Goal: Task Accomplishment & Management: Complete application form

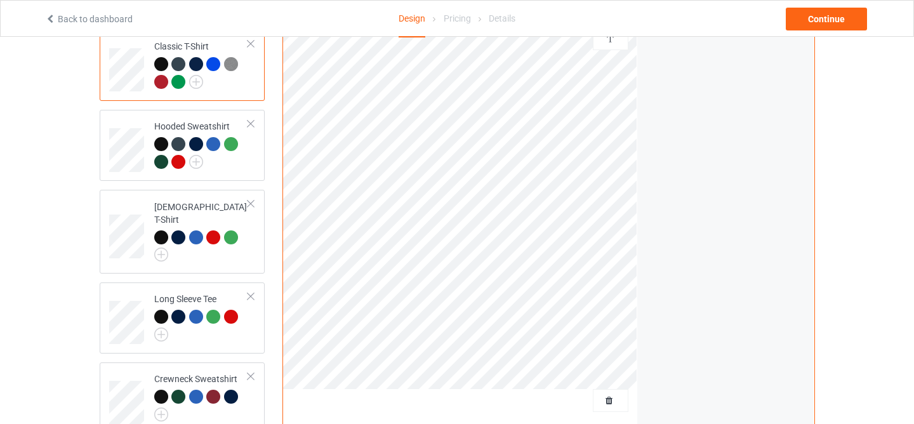
scroll to position [304, 0]
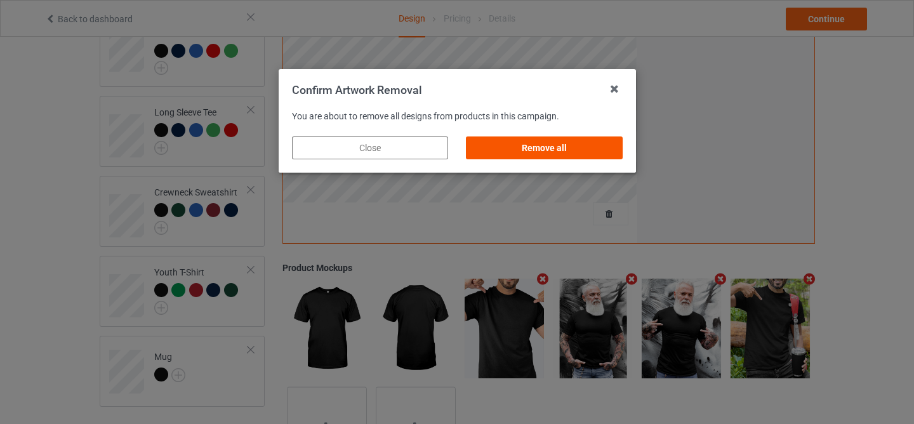
click at [560, 155] on div "Remove all" at bounding box center [544, 148] width 156 height 23
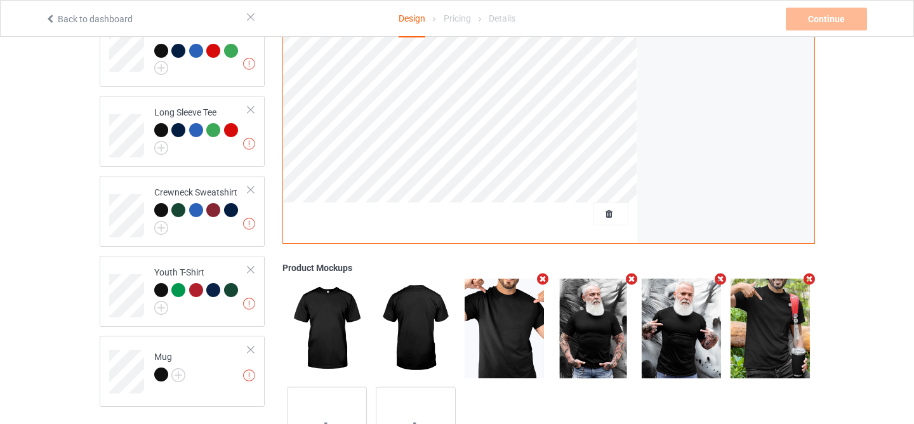
scroll to position [0, 0]
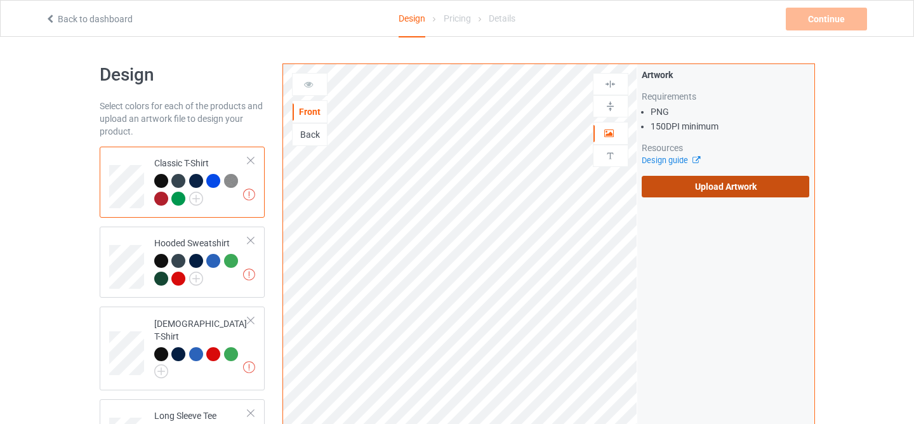
click at [747, 178] on label "Upload Artwork" at bounding box center [726, 187] width 168 height 22
click at [0, 0] on input "Upload Artwork" at bounding box center [0, 0] width 0 height 0
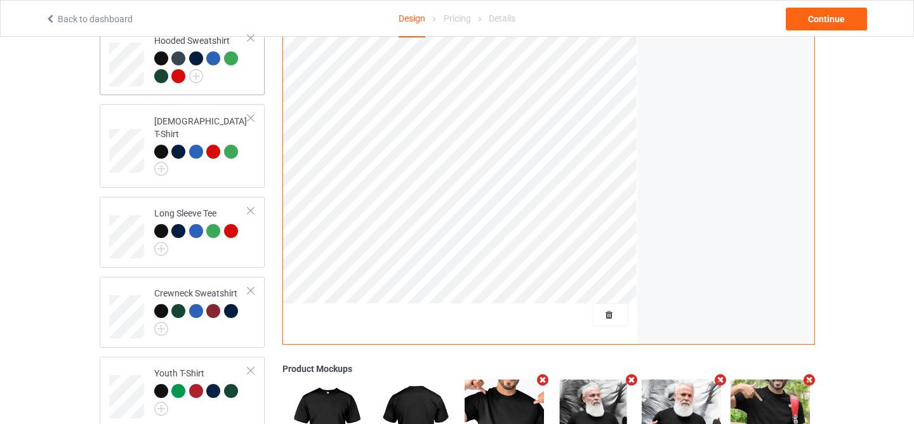
scroll to position [397, 0]
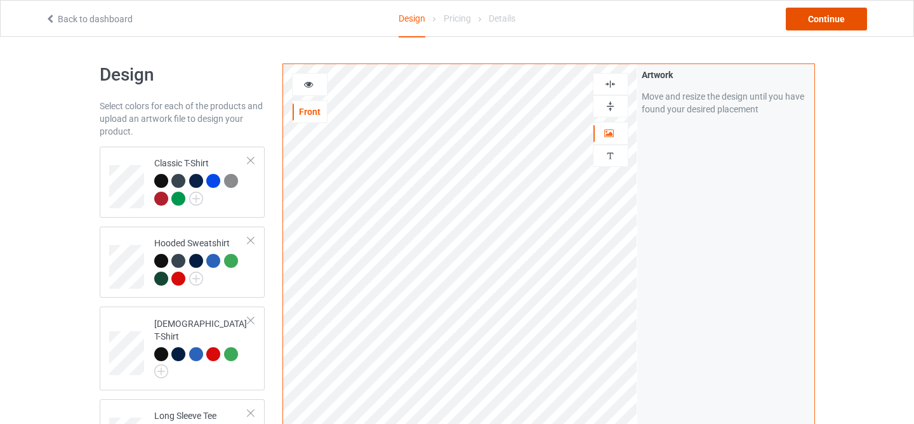
click at [843, 18] on div "Continue" at bounding box center [826, 19] width 81 height 23
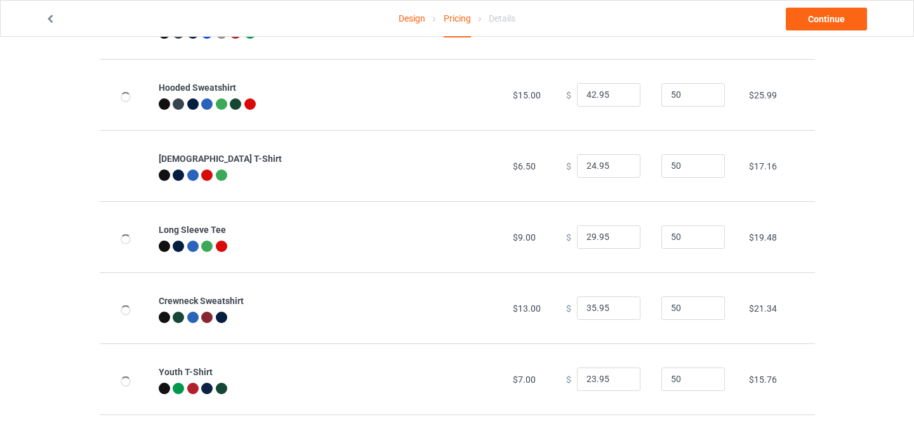
scroll to position [225, 0]
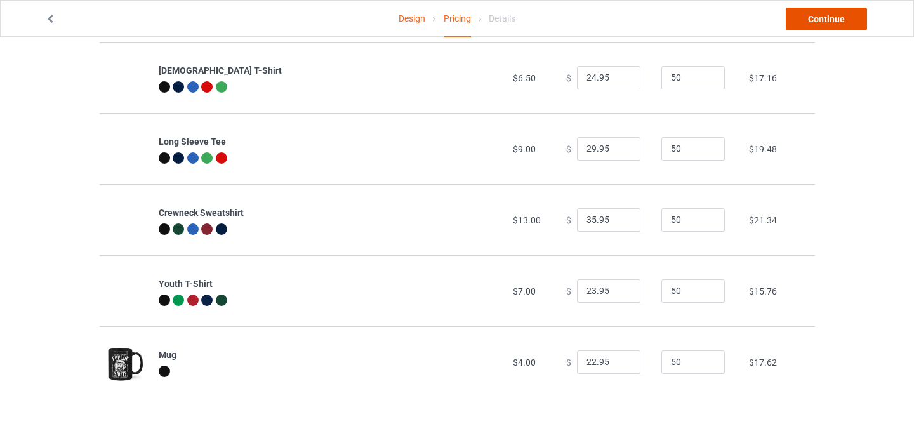
click at [825, 21] on link "Continue" at bounding box center [826, 19] width 81 height 23
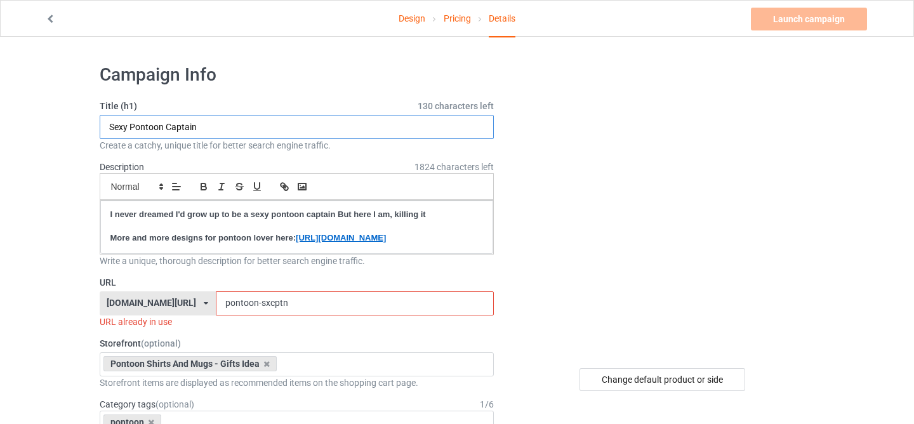
click at [267, 130] on input "Sexy Pontoon Captain" at bounding box center [297, 127] width 395 height 24
paste input "Funny Feelin Nauti Boat Captain Pontoon Sailing Sailor Gift"
type input "Funny Feelin Nauti Boat Captain Pontoon Sailing Sailor Gift"
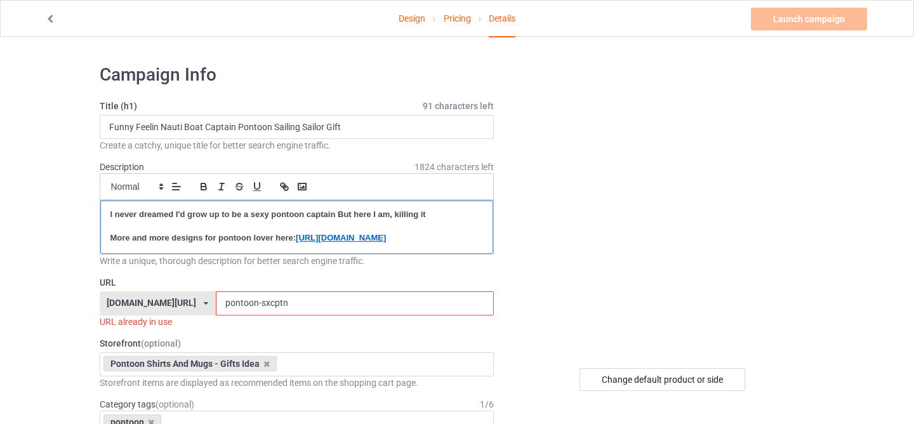
click at [232, 211] on strong "I never dreamed I'd grow up to be a sexy pontoon captain But here I am, killing…" at bounding box center [268, 215] width 316 height 10
click at [300, 208] on div "Funny Feelin Nauti Boat Captain Pontoon Sailing Sailor Gift More and more desig…" at bounding box center [297, 227] width 394 height 53
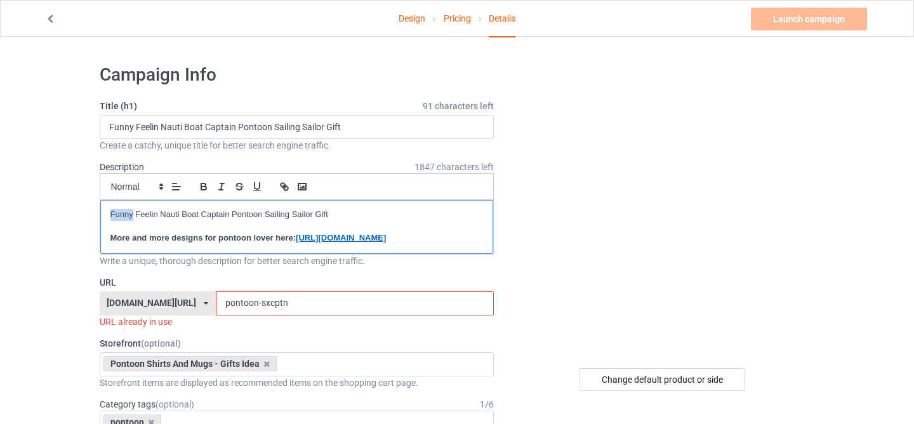
click at [300, 208] on div "Funny Feelin Nauti Boat Captain Pontoon Sailing Sailor Gift More and more desig…" at bounding box center [297, 227] width 394 height 53
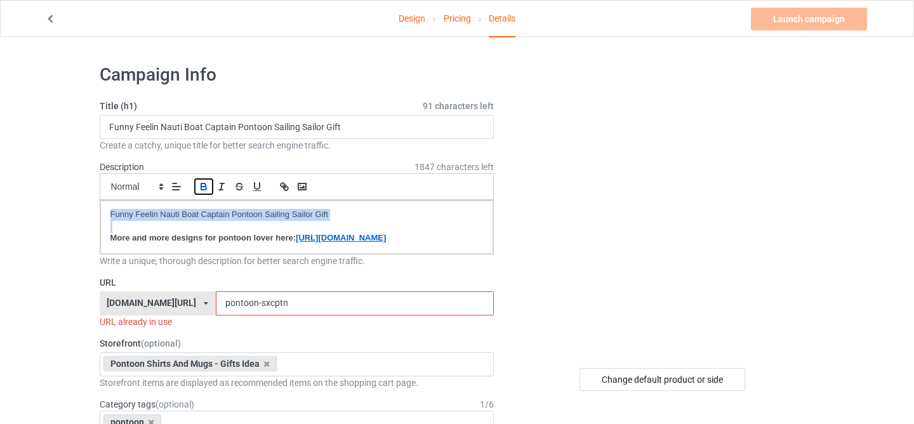
click at [198, 183] on icon "button" at bounding box center [203, 186] width 11 height 11
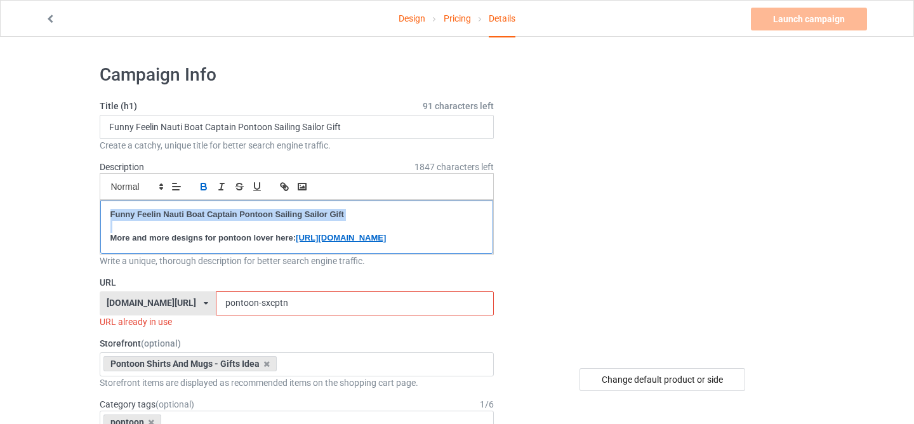
click at [155, 217] on strong "Funny Feelin Nauti Boat Captain Pontoon Sailing Sailor Gift" at bounding box center [227, 215] width 234 height 10
click at [162, 210] on strong "Funny Feelin Nauti Boat Captain Pontoon Sailing Sailor Gift" at bounding box center [227, 215] width 234 height 10
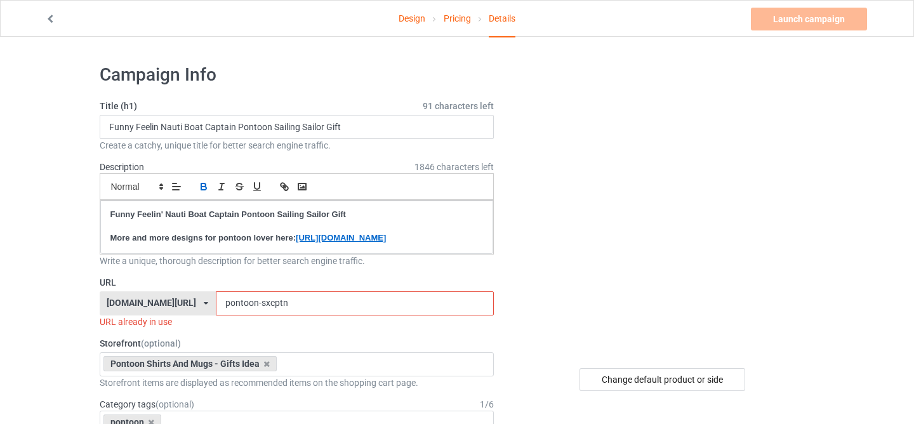
drag, startPoint x: 244, startPoint y: 315, endPoint x: 347, endPoint y: 321, distance: 103.1
click at [347, 316] on input "pontoon-sxcptn" at bounding box center [355, 303] width 278 height 24
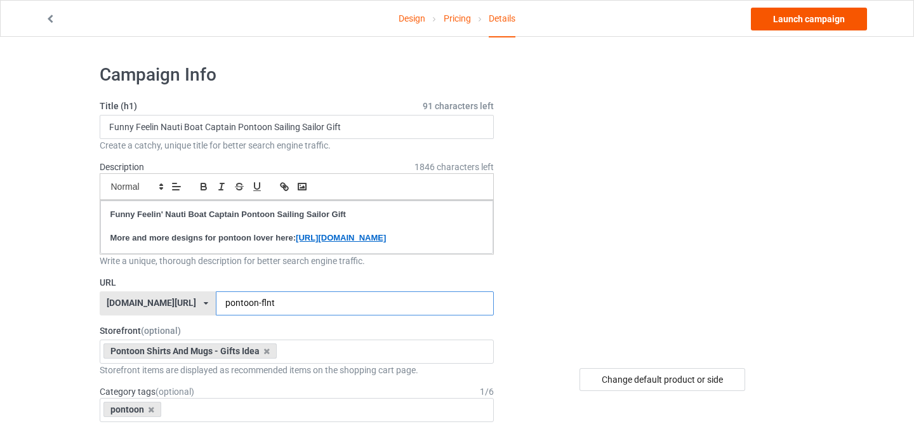
type input "pontoon-flnt"
click at [777, 17] on link "Launch campaign" at bounding box center [809, 19] width 116 height 23
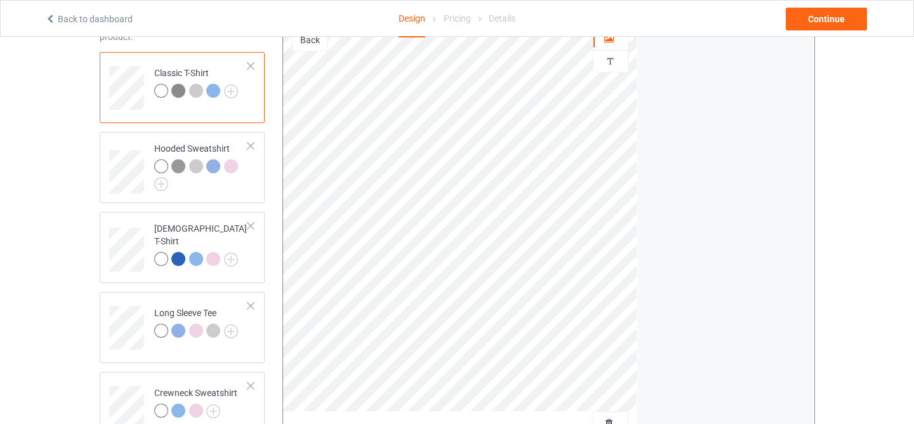
scroll to position [293, 0]
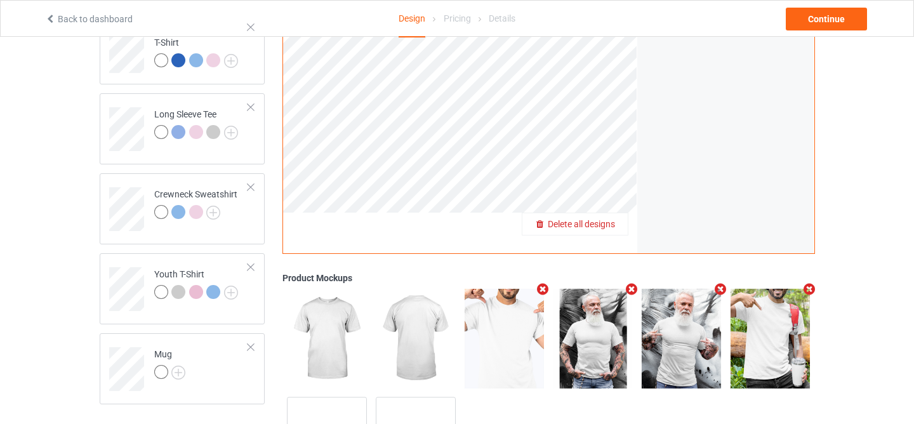
click at [602, 228] on span "Delete all designs" at bounding box center [581, 224] width 67 height 10
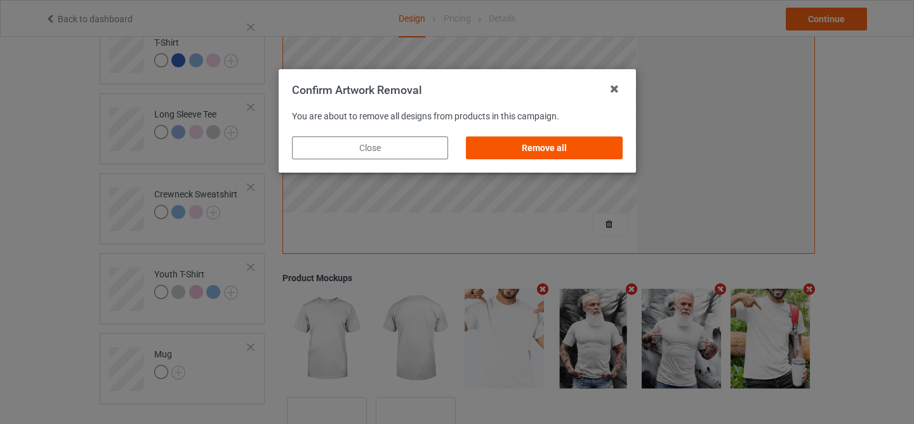
click at [556, 155] on div "Remove all" at bounding box center [544, 148] width 156 height 23
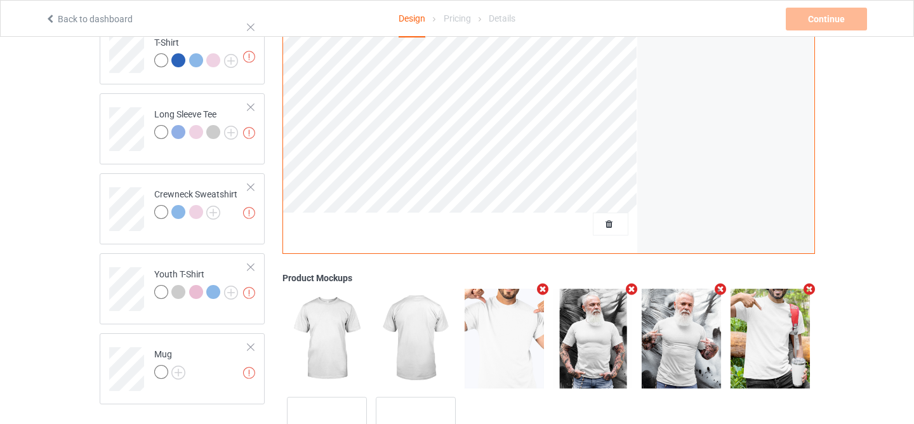
scroll to position [0, 0]
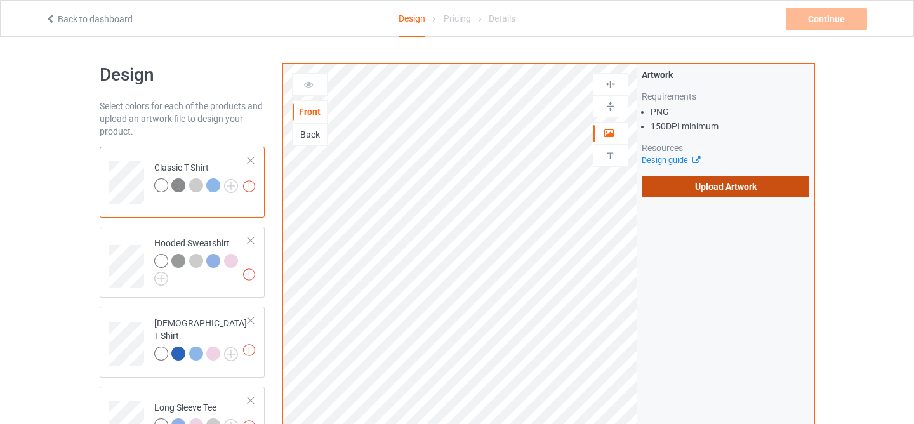
click at [680, 196] on label "Upload Artwork" at bounding box center [726, 187] width 168 height 22
click at [0, 0] on input "Upload Artwork" at bounding box center [0, 0] width 0 height 0
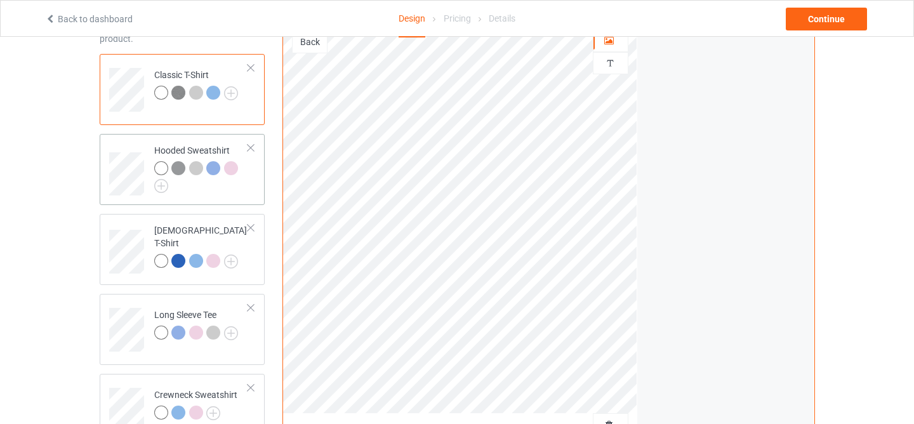
scroll to position [209, 0]
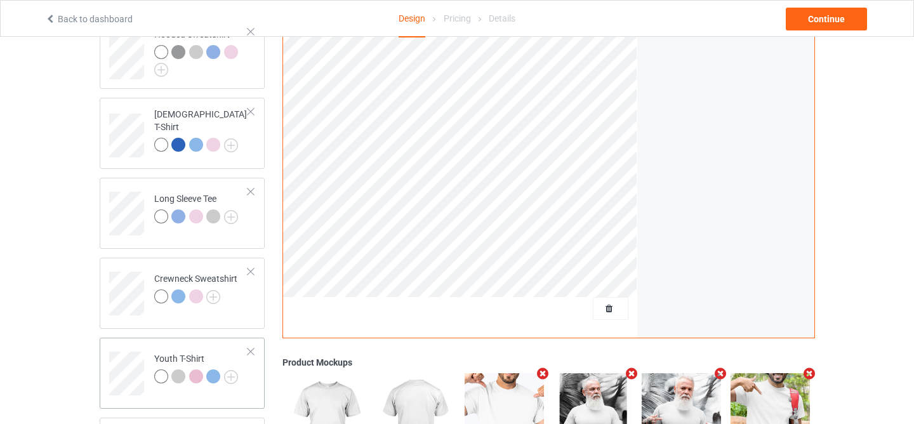
click at [161, 380] on div at bounding box center [161, 377] width 14 height 14
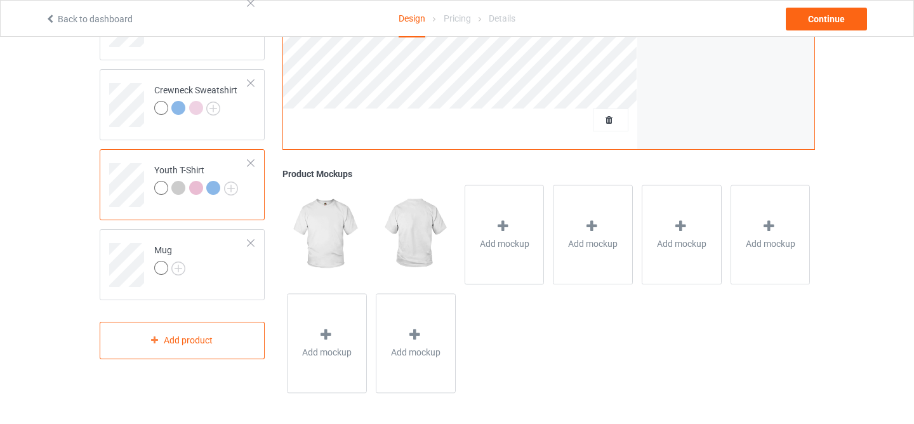
scroll to position [398, 0]
click at [159, 273] on div at bounding box center [161, 267] width 14 height 14
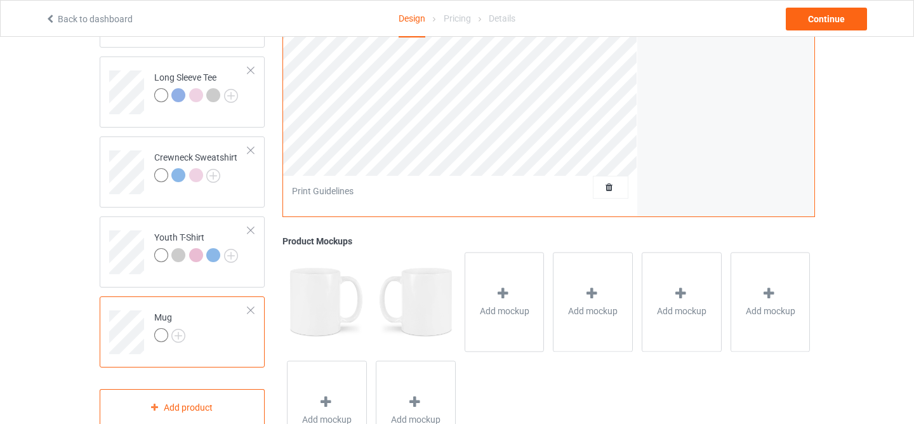
scroll to position [157, 0]
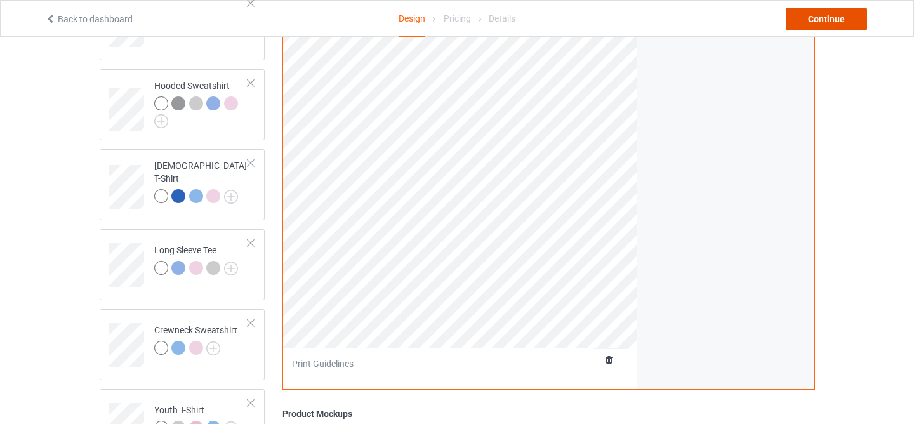
click at [829, 15] on div "Continue" at bounding box center [826, 19] width 81 height 23
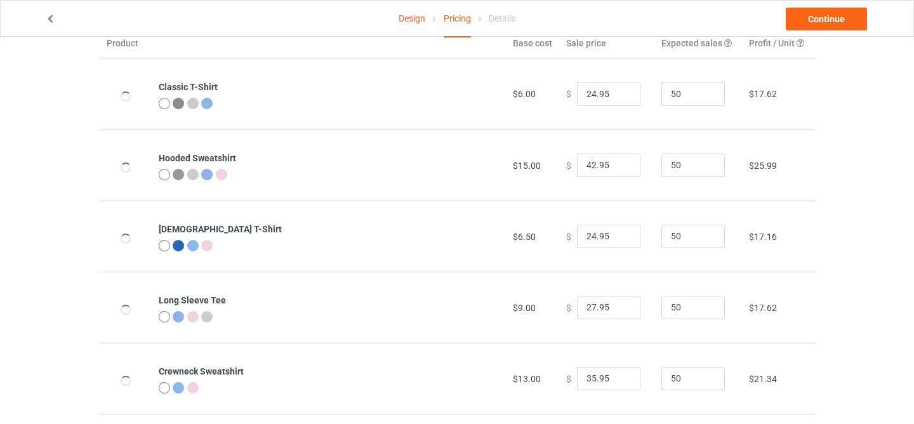
scroll to position [67, 0]
click at [589, 310] on input "27.95" at bounding box center [608, 307] width 63 height 24
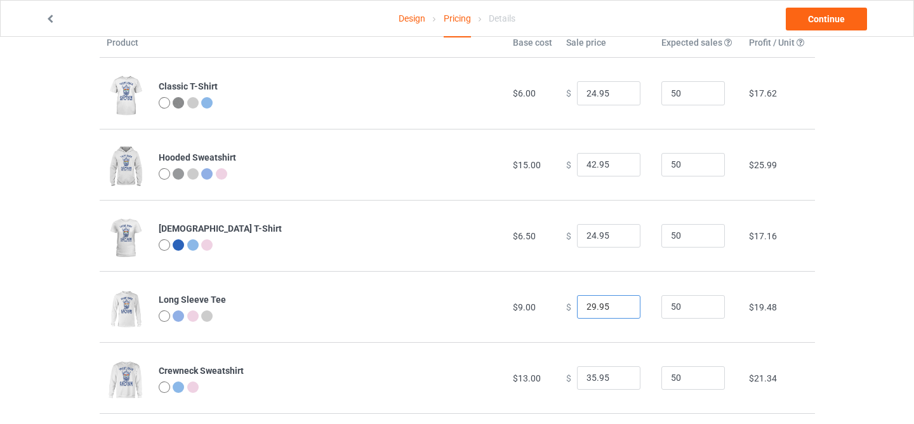
type input "29.95"
click at [811, 290] on td "$19.48" at bounding box center [778, 306] width 72 height 71
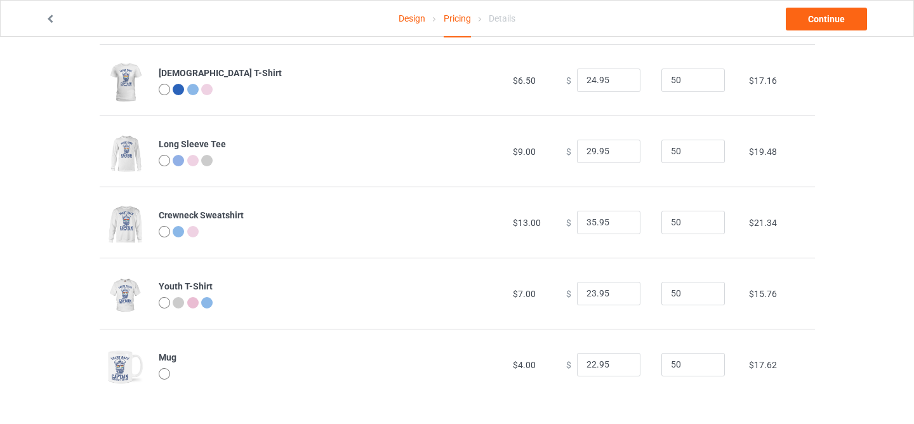
scroll to position [225, 0]
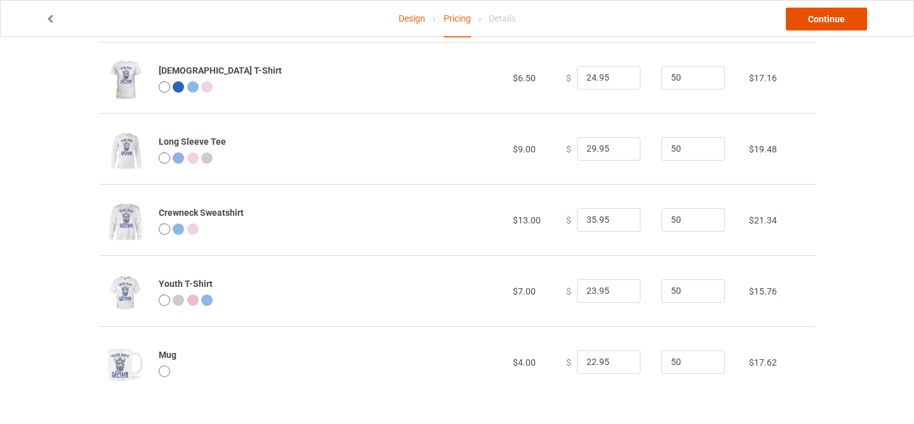
click at [810, 26] on link "Continue" at bounding box center [826, 19] width 81 height 23
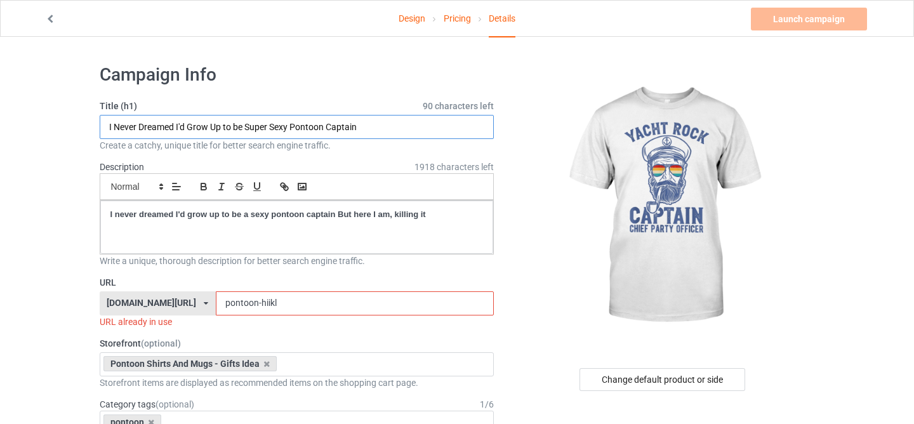
click at [294, 119] on input "I Never Dreamed I'd Grow Up to be Super Sexy Pontoon Captain" at bounding box center [297, 127] width 395 height 24
paste input "Yacht Rock Captain Pontoon Boat Party Sailor [MEDICAL_DATA]"
type input "Yacht Rock Captain Pontoon Boat Party Sailor [MEDICAL_DATA]"
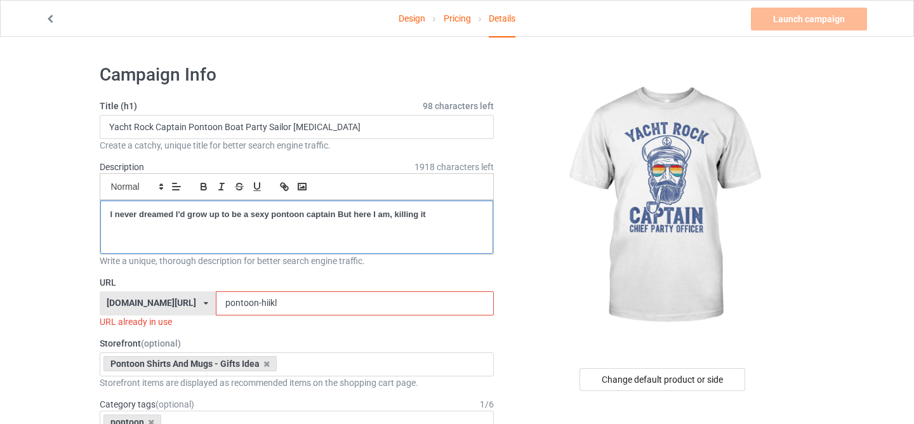
click at [293, 209] on p "I never dreamed I'd grow up to be a sexy pontoon captain But here I am, killing…" at bounding box center [296, 215] width 373 height 12
click at [283, 219] on p "Yacht Rock Captain Pontoon Boat Party Sailor [MEDICAL_DATA]" at bounding box center [296, 215] width 373 height 12
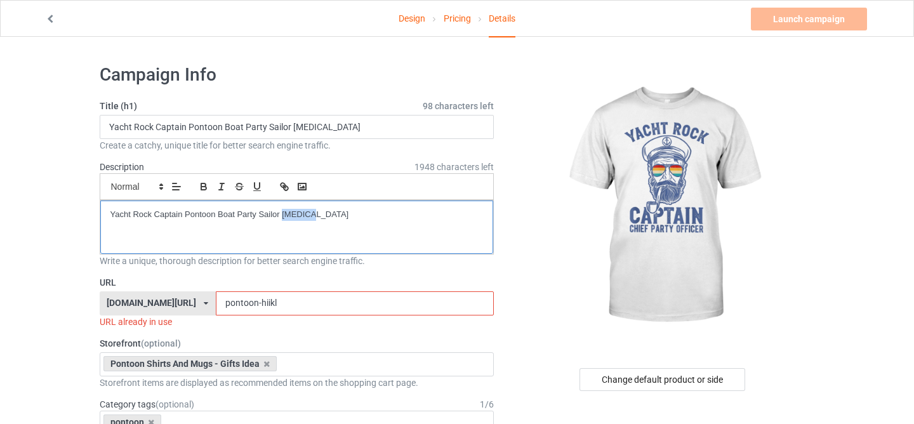
click at [283, 219] on p "Yacht Rock Captain Pontoon Boat Party Sailor [MEDICAL_DATA]" at bounding box center [296, 215] width 373 height 12
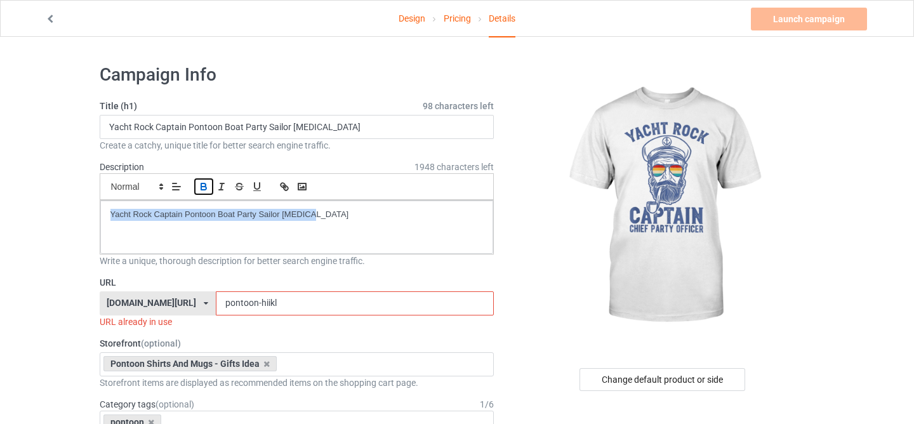
click at [206, 183] on icon "button" at bounding box center [203, 186] width 11 height 11
drag, startPoint x: 244, startPoint y: 305, endPoint x: 329, endPoint y: 322, distance: 86.7
click at [329, 321] on div "URL [DOMAIN_NAME][URL] [DOMAIN_NAME][URL] [DOMAIN_NAME][URL] [DOMAIN_NAME][URL]…" at bounding box center [297, 302] width 395 height 52
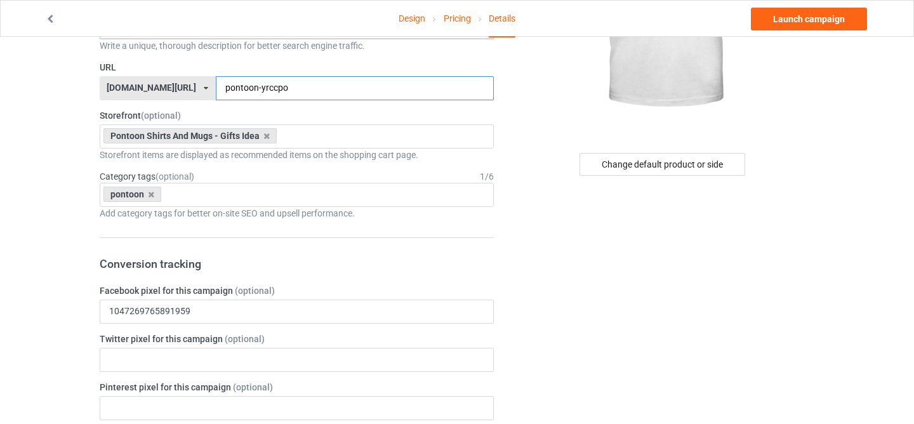
scroll to position [105, 0]
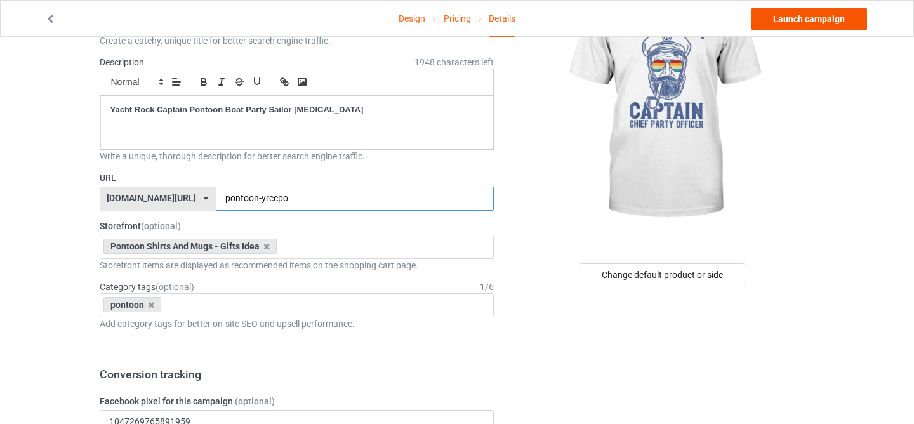
type input "pontoon-yrccpo"
click at [825, 20] on link "Launch campaign" at bounding box center [809, 19] width 116 height 23
